Goal: Task Accomplishment & Management: Manage account settings

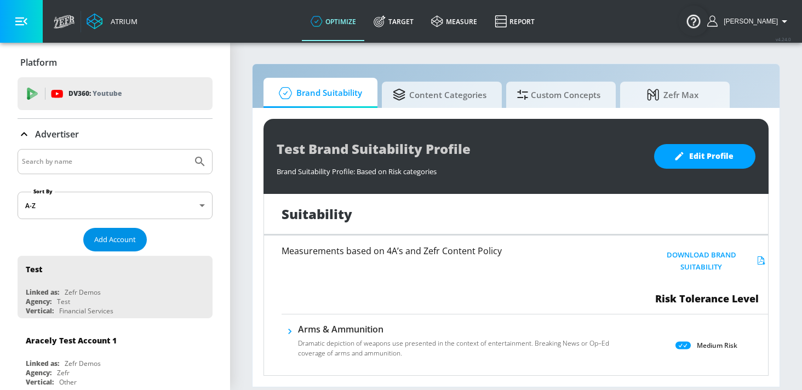
click at [133, 241] on span "Add Account" at bounding box center [115, 239] width 42 height 13
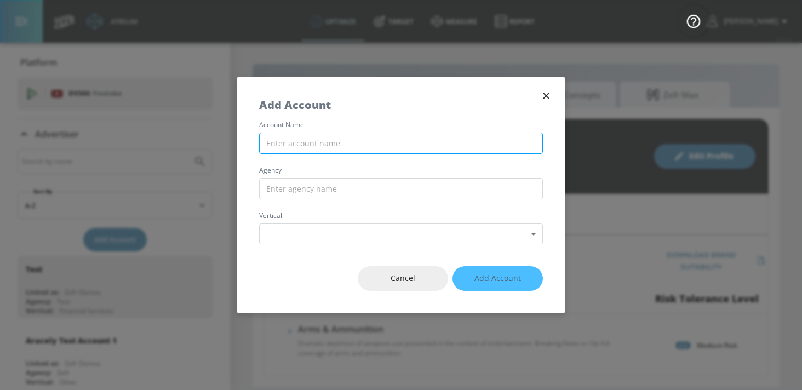
click at [335, 141] on input "text" at bounding box center [401, 143] width 284 height 21
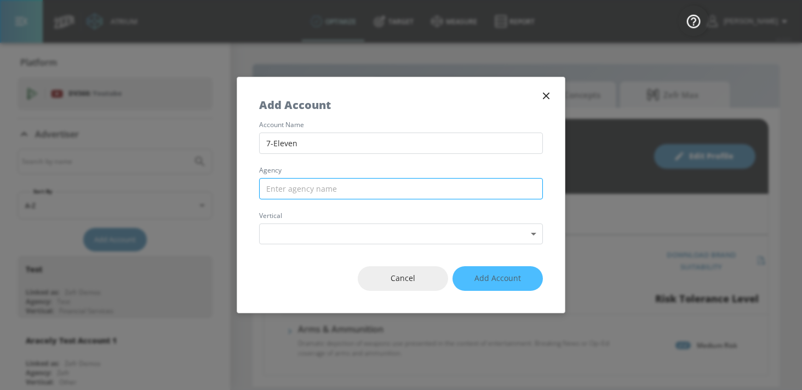
type input "7-Eleven"
click at [334, 191] on input "text" at bounding box center [401, 188] width 284 height 21
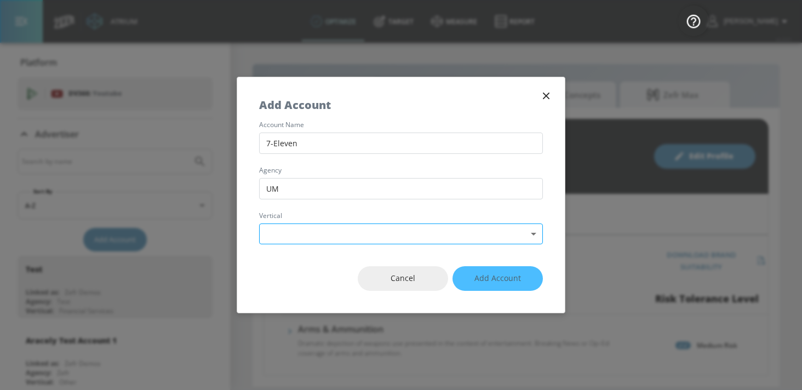
type input "UM"
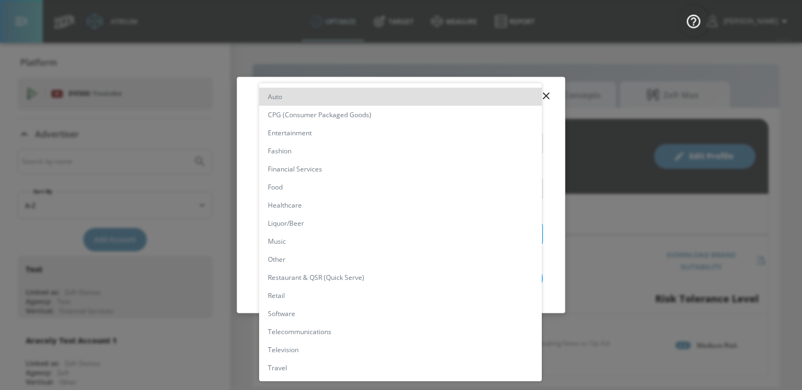
click at [333, 233] on body "Atrium optimize Target measure Report optimize Target measure Report v 4.24.0 K…" at bounding box center [401, 195] width 802 height 390
click at [322, 286] on li "Restaurant & QSR (Quick Serve)" at bounding box center [400, 277] width 283 height 18
type input "[object Object]"
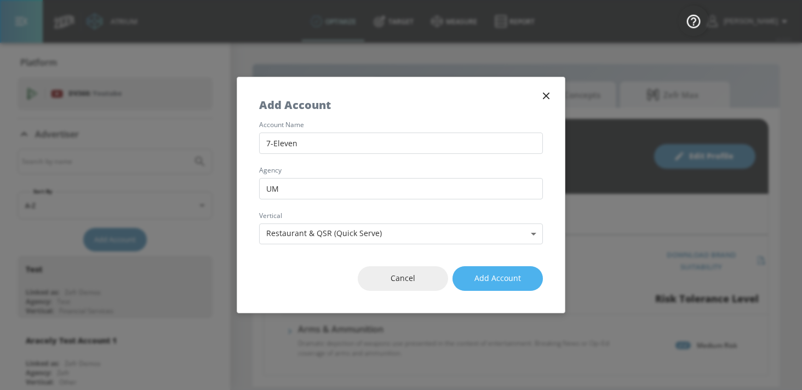
click at [493, 283] on span "Add Account" at bounding box center [497, 279] width 47 height 14
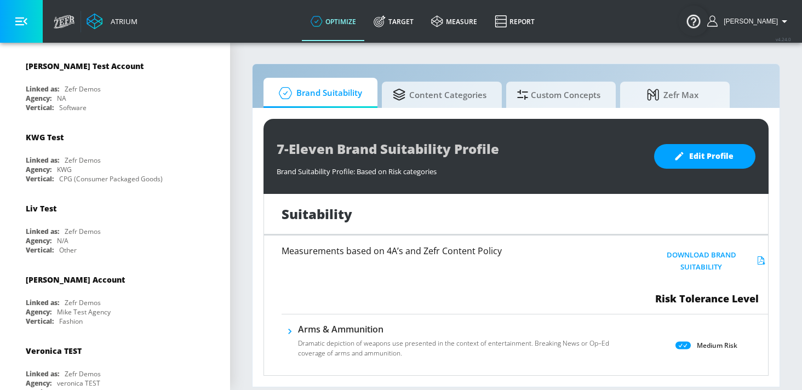
scroll to position [354, 0]
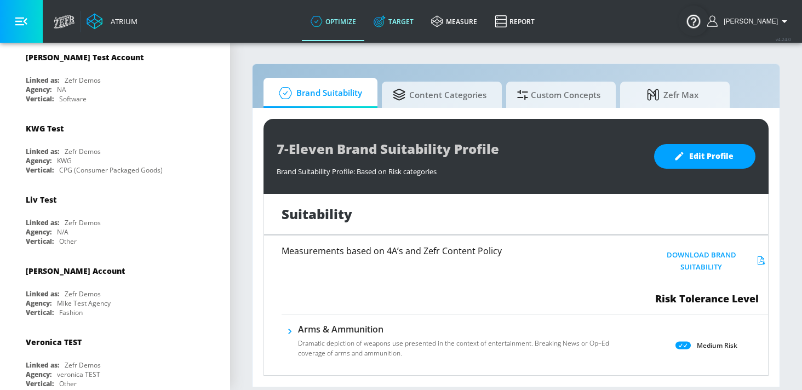
click at [414, 24] on link "Target" at bounding box center [394, 21] width 58 height 39
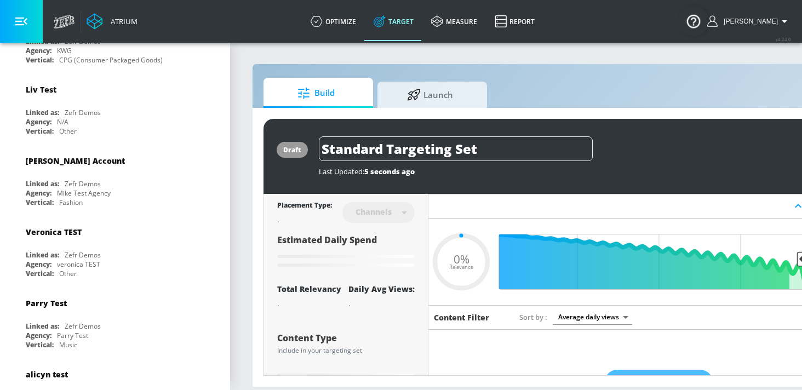
type input "0.7"
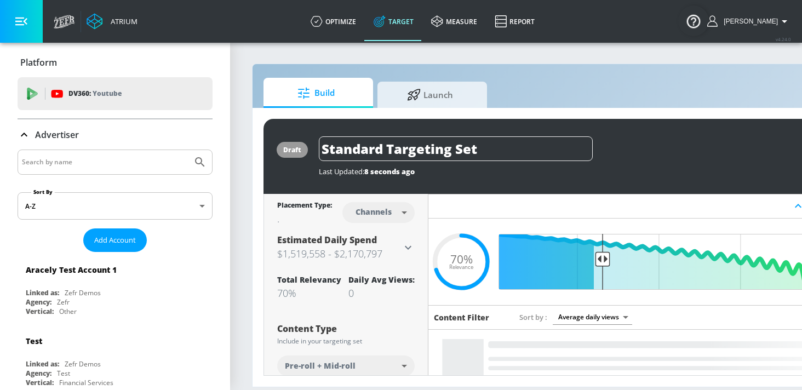
click at [157, 159] on input "Search by name" at bounding box center [105, 162] width 166 height 14
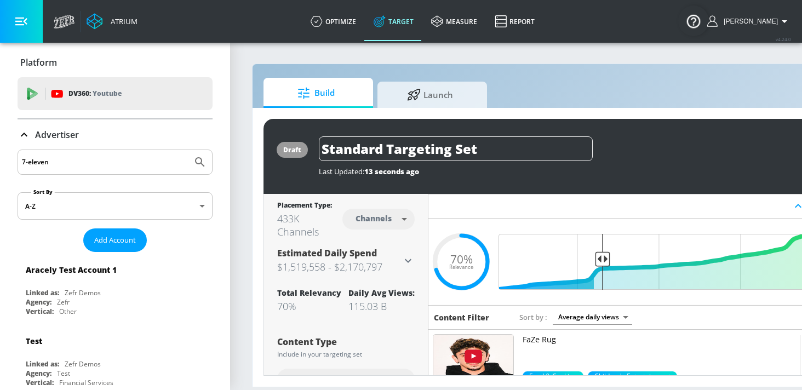
type input "7-eleven"
click at [188, 150] on button "Submit Search" at bounding box center [200, 162] width 24 height 24
click at [116, 295] on div "Linked as: Zefr Demos" at bounding box center [118, 292] width 184 height 9
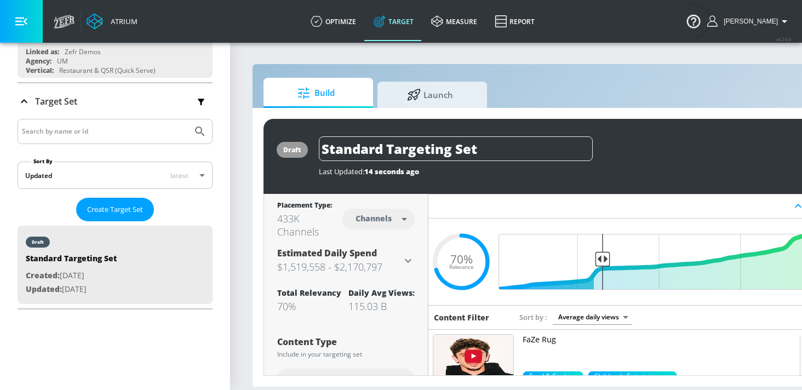
scroll to position [139, 0]
drag, startPoint x: 485, startPoint y: 153, endPoint x: 317, endPoint y: 151, distance: 167.6
click at [317, 151] on div "draft Standard Targeting Set Last Updated: 14 seconds ago Activate" at bounding box center [577, 156] width 626 height 75
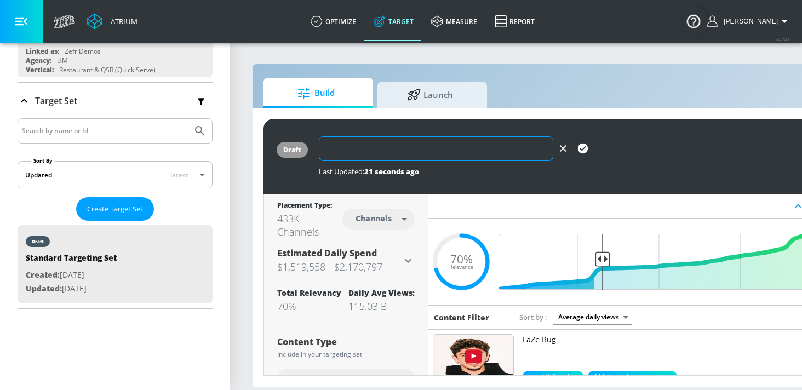
paste input "7-Eleven Meal Deal Seekers"
click at [379, 149] on input "7-Eleven Meal Deal Seekers" at bounding box center [436, 148] width 234 height 25
click at [521, 154] on input "7-Eleven | Meal Deal Seekers" at bounding box center [436, 148] width 234 height 25
click at [390, 149] on input "7-Eleven | Meal Deal Seekers" at bounding box center [436, 148] width 234 height 25
click at [529, 152] on input "7-Eleven - Meal Deal Seekers" at bounding box center [436, 148] width 234 height 25
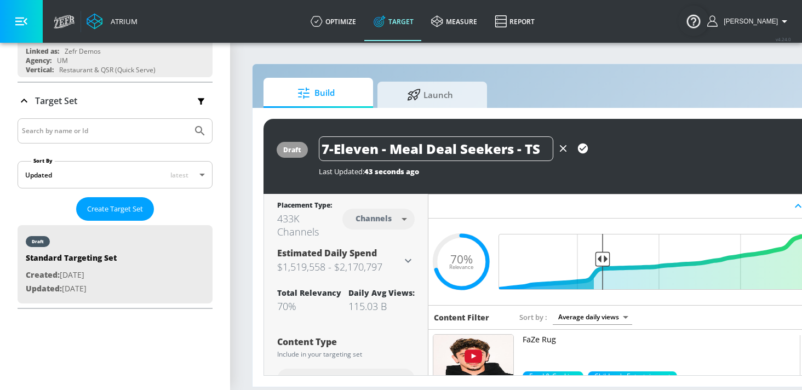
type input "7-Eleven - Meal Deal Seekers - TS"
click at [584, 148] on icon "button" at bounding box center [583, 148] width 12 height 12
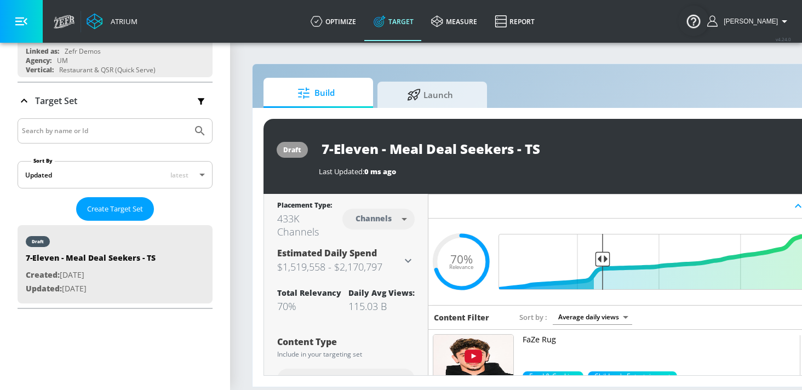
click at [388, 222] on body "Atrium optimize Target measure Report optimize Target measure Report v 4.24.0 K…" at bounding box center [401, 195] width 802 height 390
click at [380, 260] on div "Videos" at bounding box center [374, 261] width 31 height 12
type input "videos"
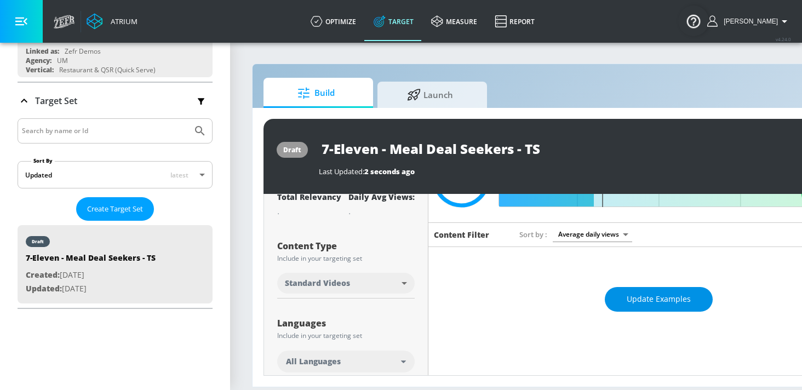
scroll to position [73, 0]
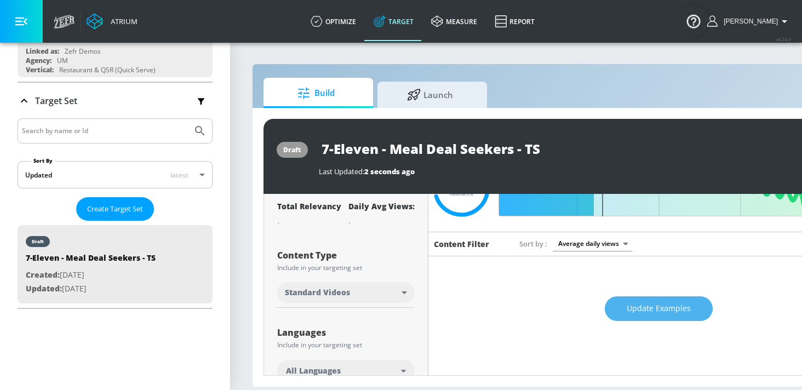
click at [633, 306] on span "Update Examples" at bounding box center [659, 309] width 64 height 14
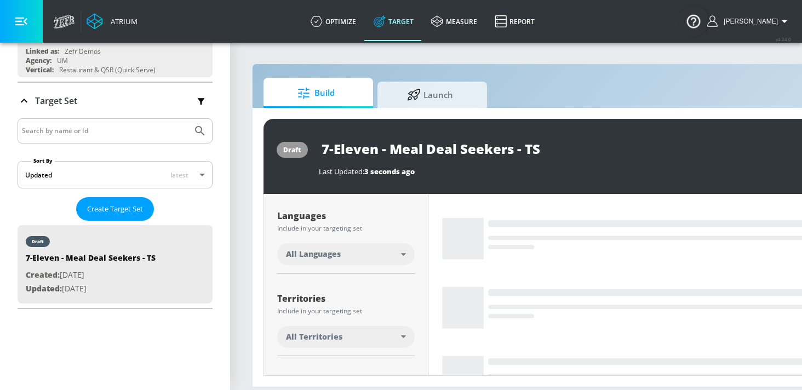
scroll to position [190, 0]
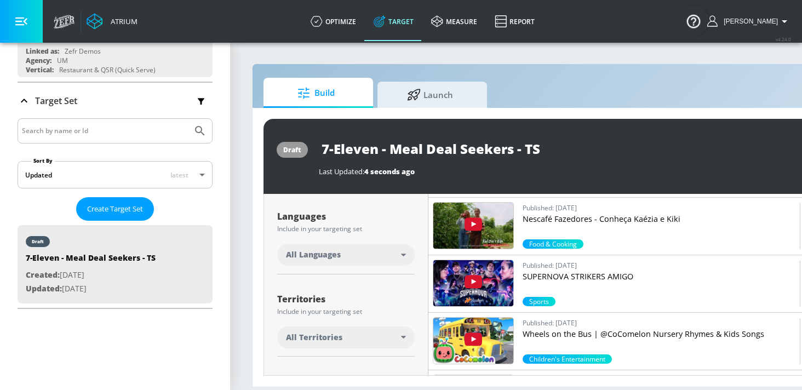
click at [377, 261] on div "All Languages" at bounding box center [346, 255] width 138 height 22
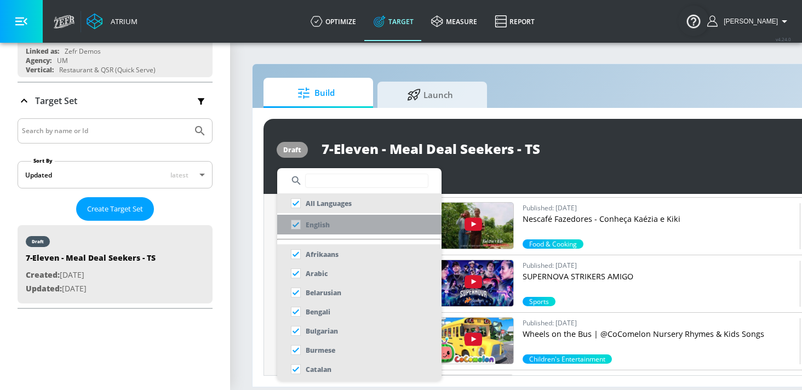
click at [340, 221] on li "English" at bounding box center [359, 225] width 164 height 20
checkbox input "false"
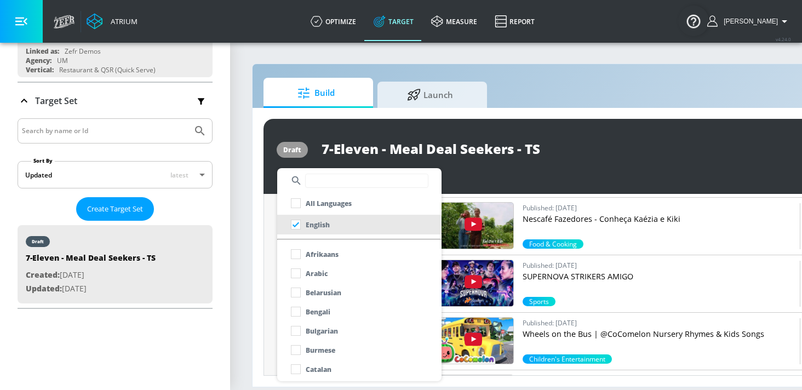
click at [269, 243] on div at bounding box center [401, 195] width 802 height 390
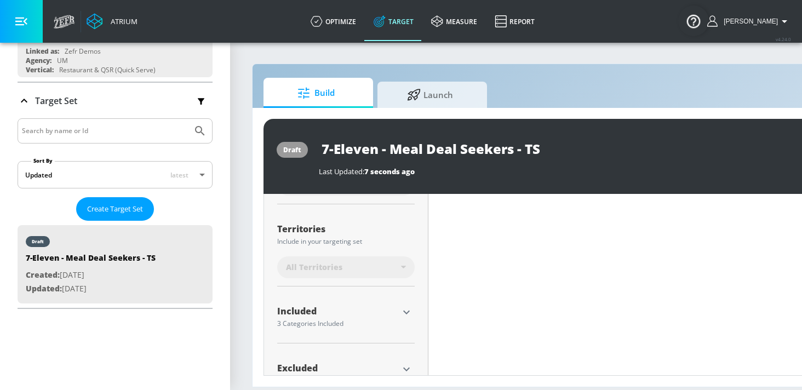
scroll to position [303, 0]
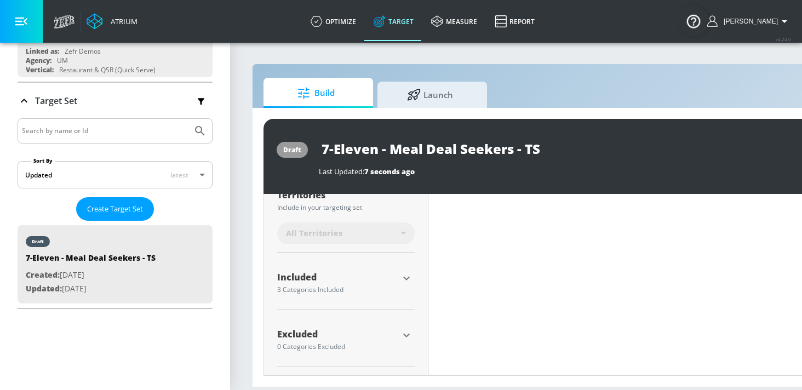
click at [408, 279] on icon "button" at bounding box center [406, 278] width 13 height 13
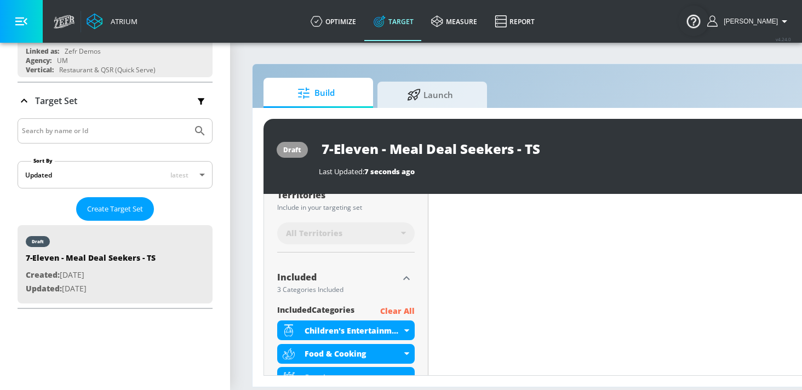
click at [396, 307] on p "Clear All" at bounding box center [397, 312] width 35 height 14
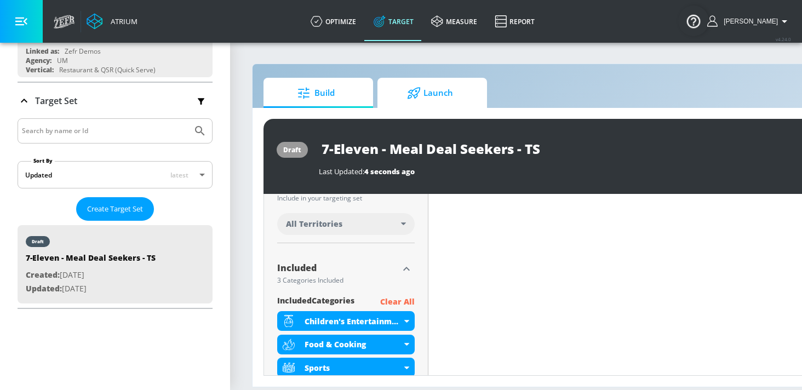
scroll to position [294, 0]
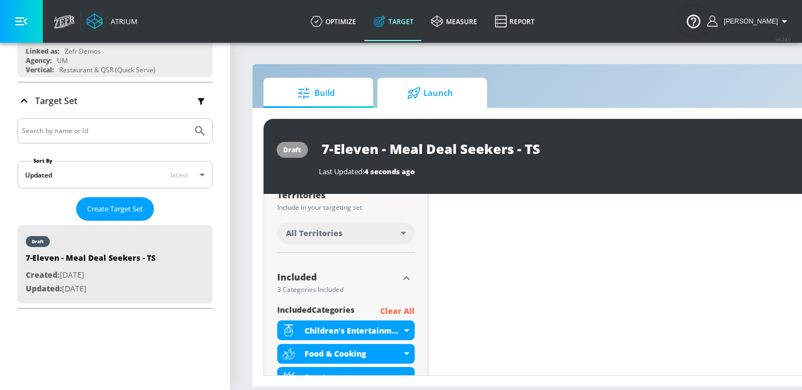
click at [434, 89] on span "Launch" at bounding box center [429, 93] width 83 height 26
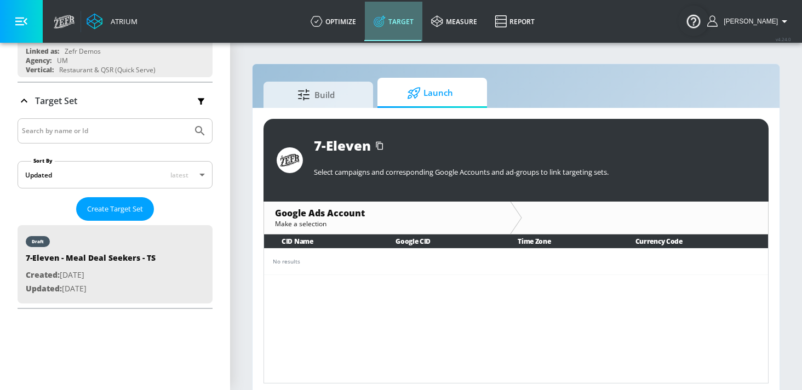
click at [409, 22] on link "Target" at bounding box center [394, 21] width 58 height 39
